Goal: Navigation & Orientation: Find specific page/section

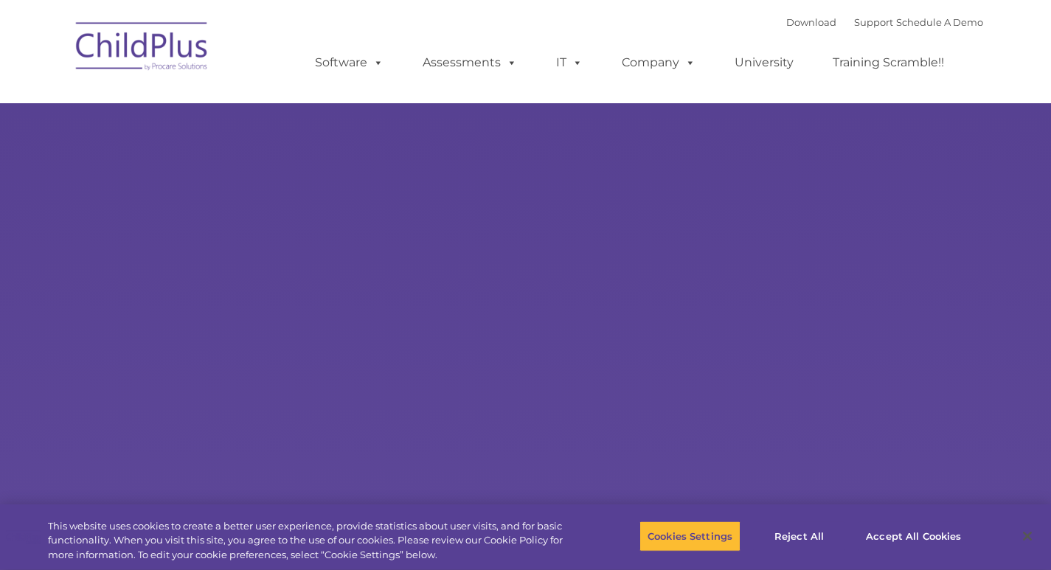
select select "MEDIUM"
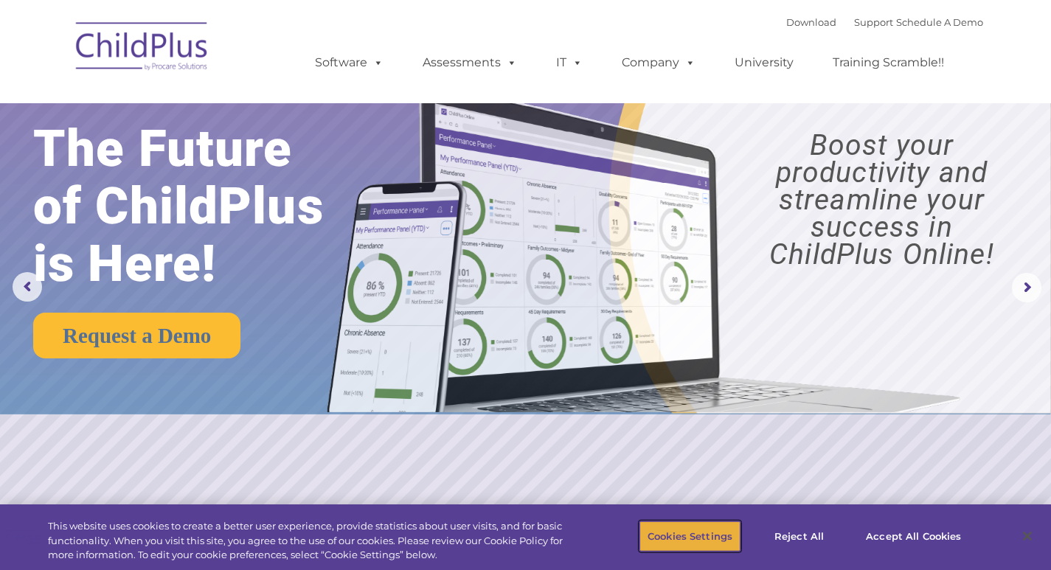
click at [697, 536] on button "Cookies Settings" at bounding box center [690, 536] width 101 height 31
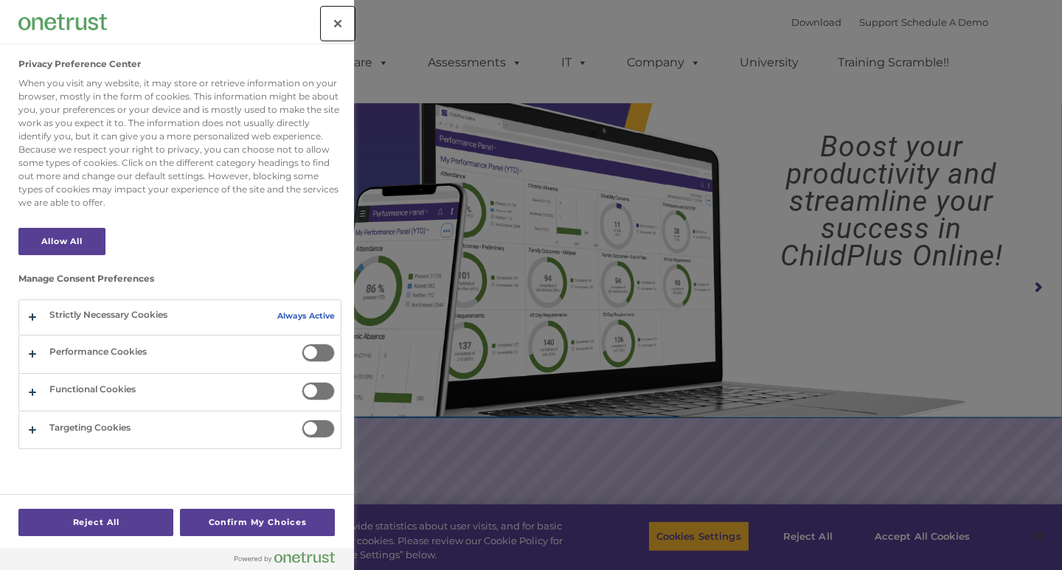
click at [325, 32] on button "Close" at bounding box center [338, 23] width 32 height 32
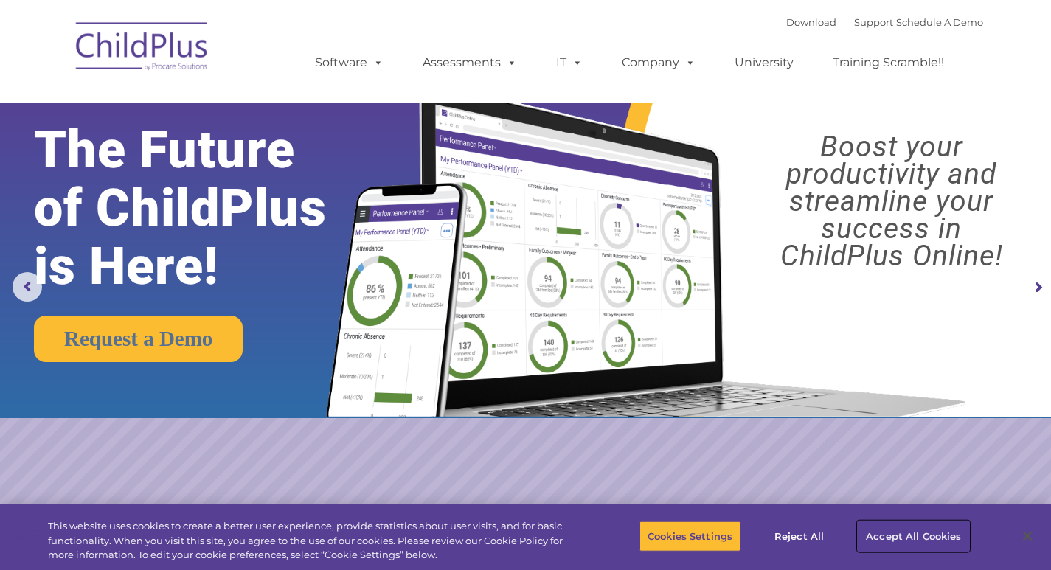
click at [901, 534] on button "Accept All Cookies" at bounding box center [913, 536] width 111 height 31
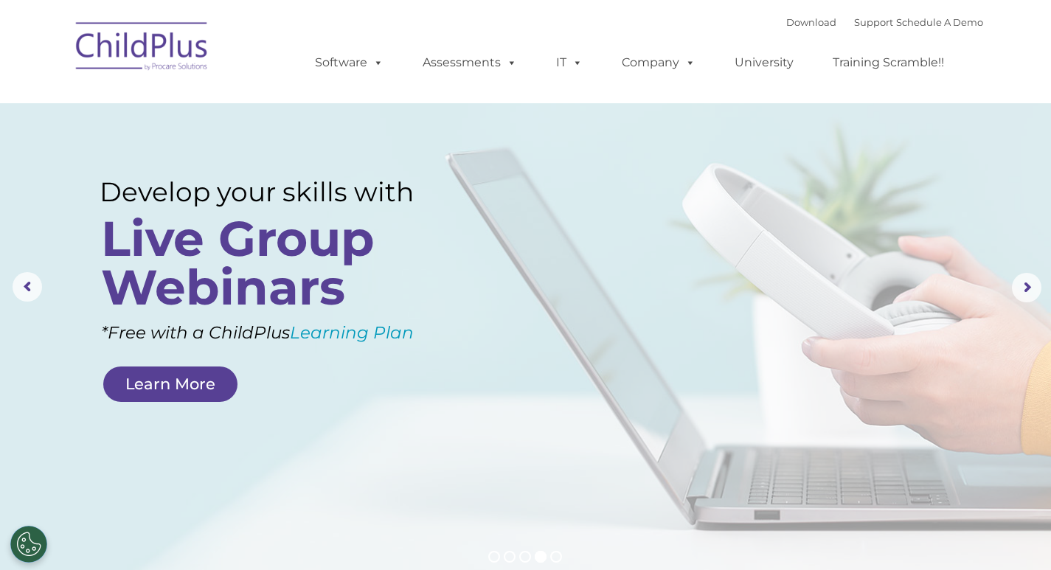
click at [159, 41] on img at bounding box center [143, 49] width 148 height 74
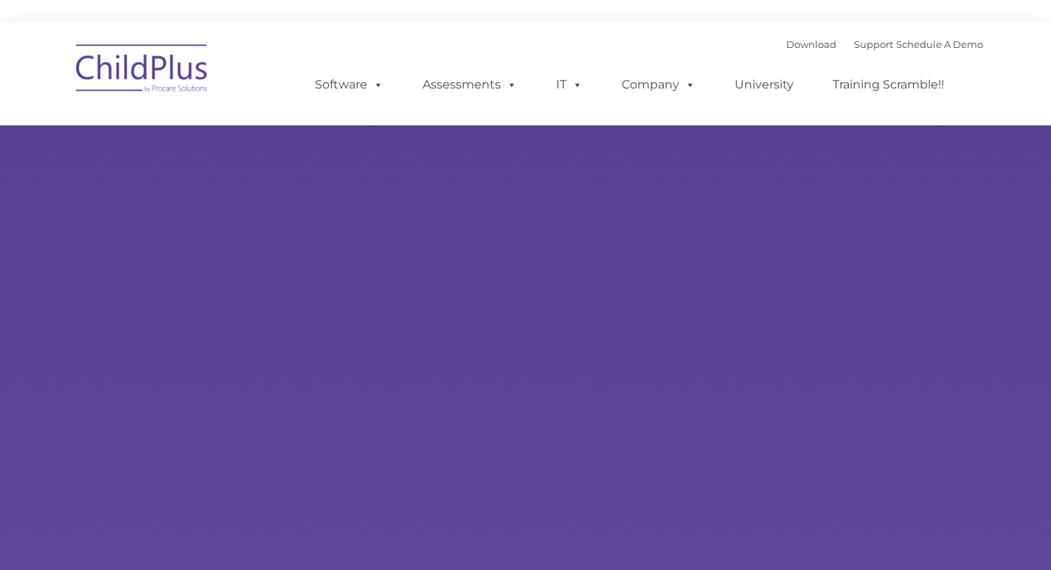
type input ""
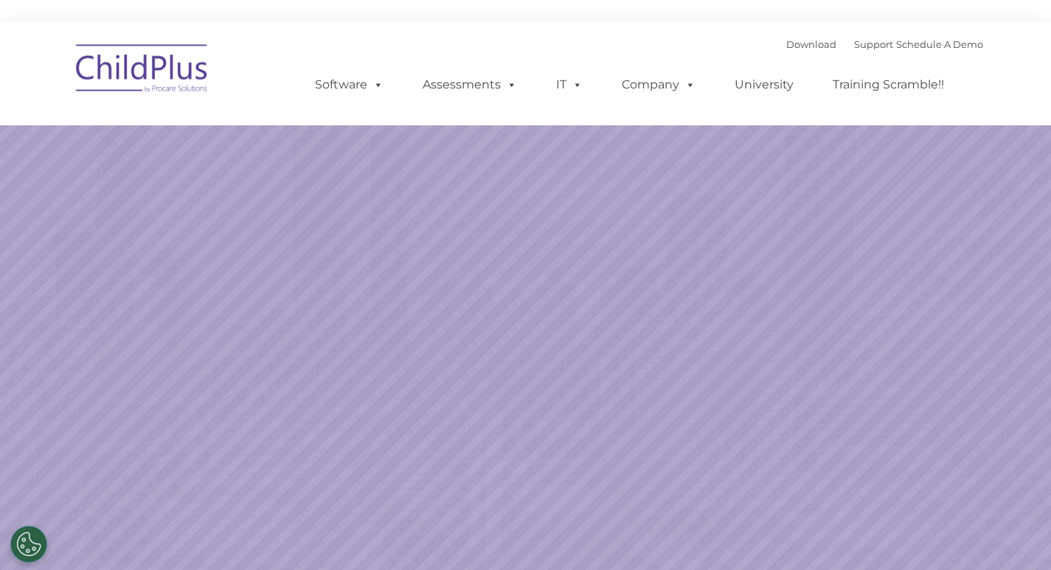
select select "MEDIUM"
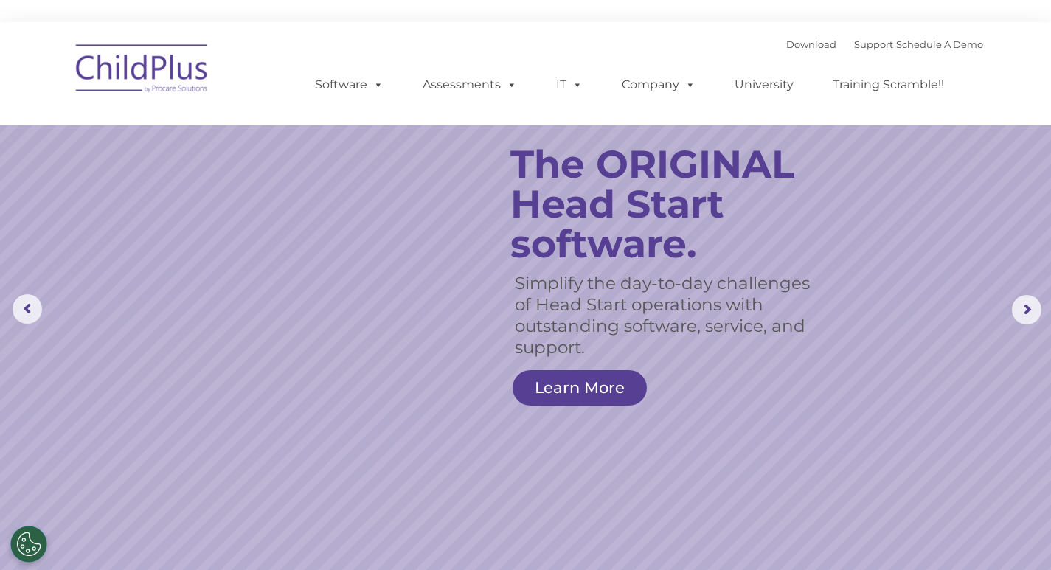
drag, startPoint x: 162, startPoint y: 530, endPoint x: 381, endPoint y: 328, distance: 298.1
click at [786, 41] on link "Download" at bounding box center [811, 44] width 50 height 12
